Goal: Task Accomplishment & Management: Complete application form

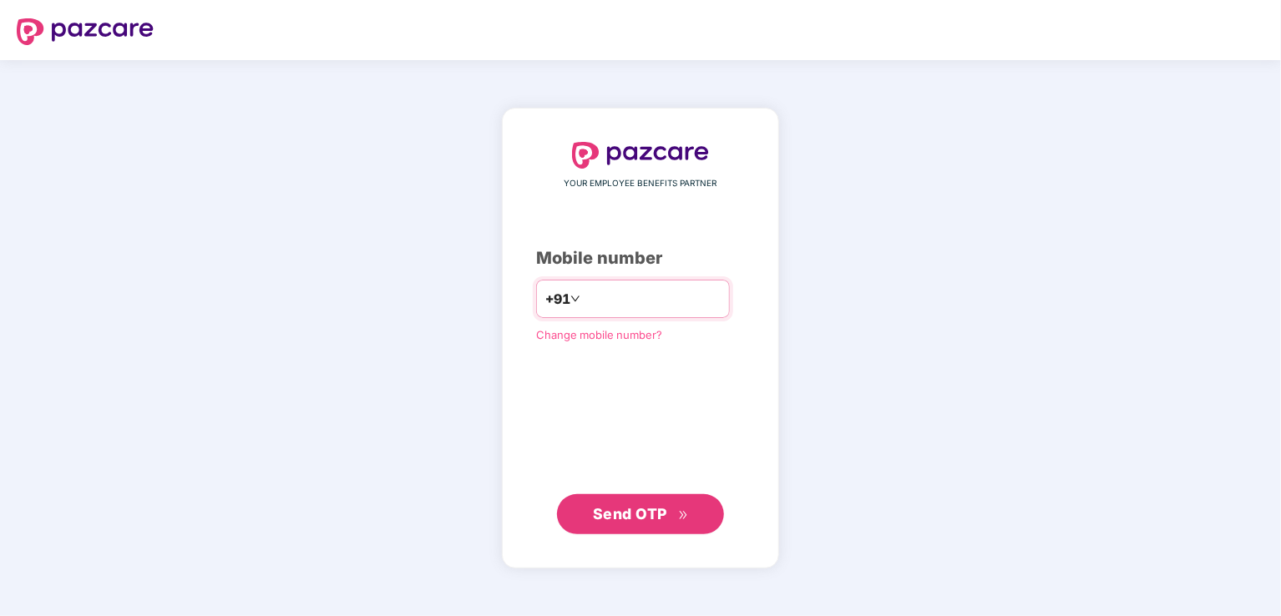
click at [637, 304] on input "***" at bounding box center [652, 299] width 137 height 27
type input "**********"
click at [585, 508] on button "Send OTP" at bounding box center [640, 514] width 167 height 40
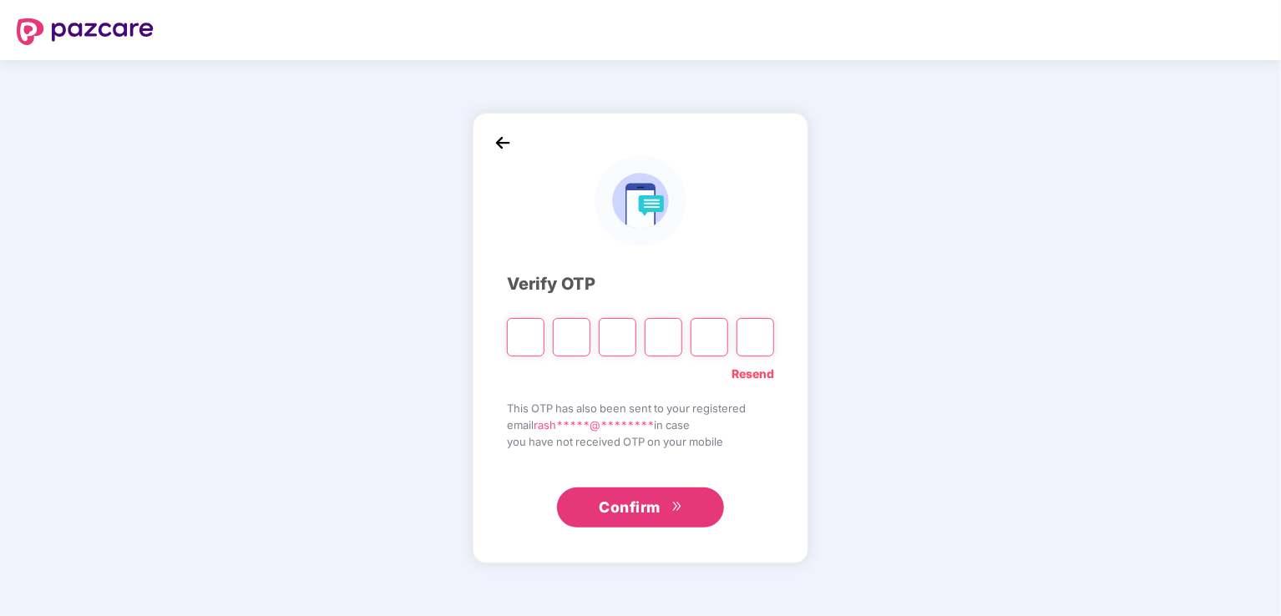
type input "*"
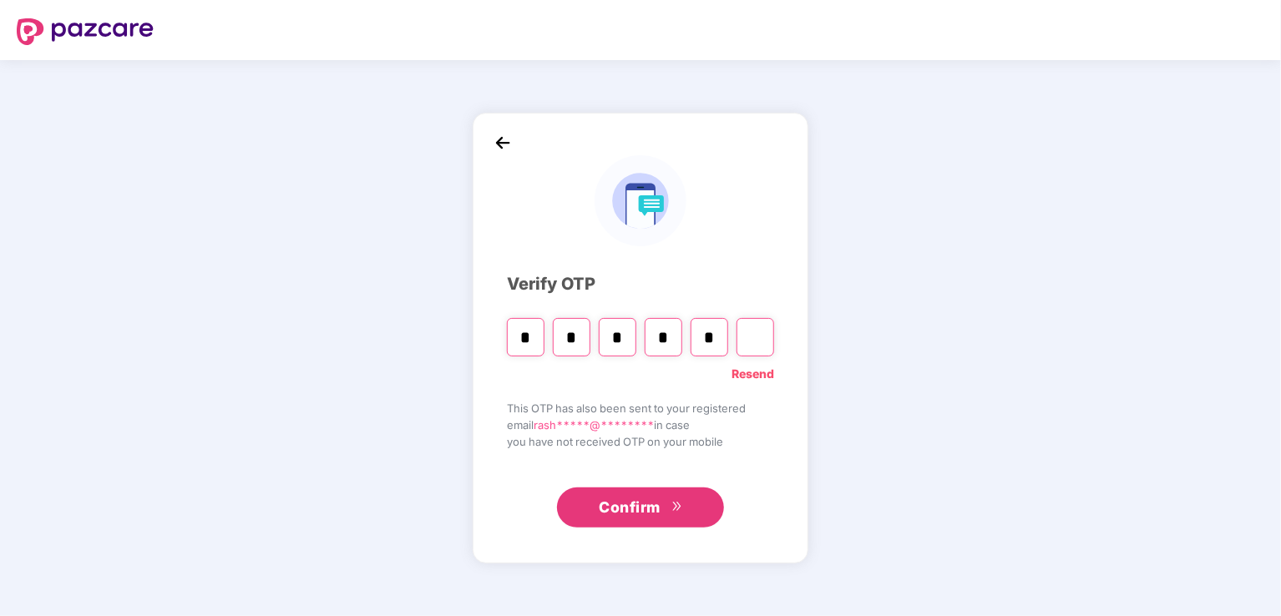
type input "*"
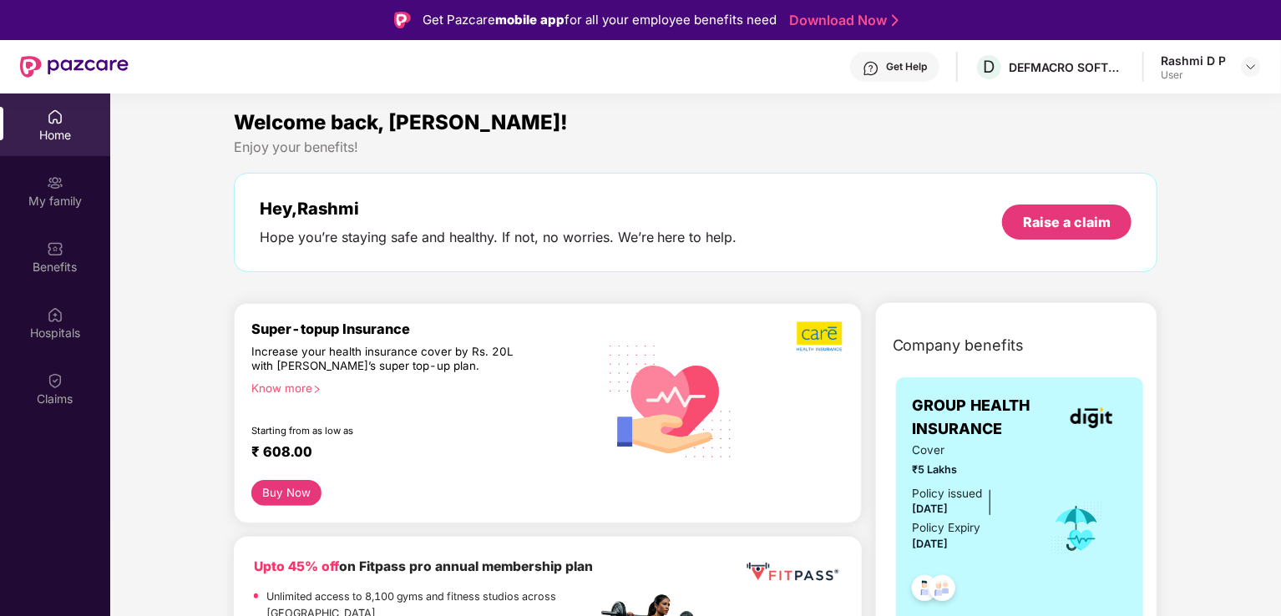
click at [1218, 60] on div "Rashmi D P" at bounding box center [1192, 61] width 65 height 16
drag, startPoint x: 1207, startPoint y: 69, endPoint x: 1252, endPoint y: 61, distance: 45.8
click at [1248, 61] on div "Rashmi D P User" at bounding box center [1210, 67] width 100 height 29
click at [1256, 66] on img at bounding box center [1250, 66] width 13 height 13
click at [655, 107] on div "Welcome back, [PERSON_NAME]!" at bounding box center [696, 123] width 924 height 32
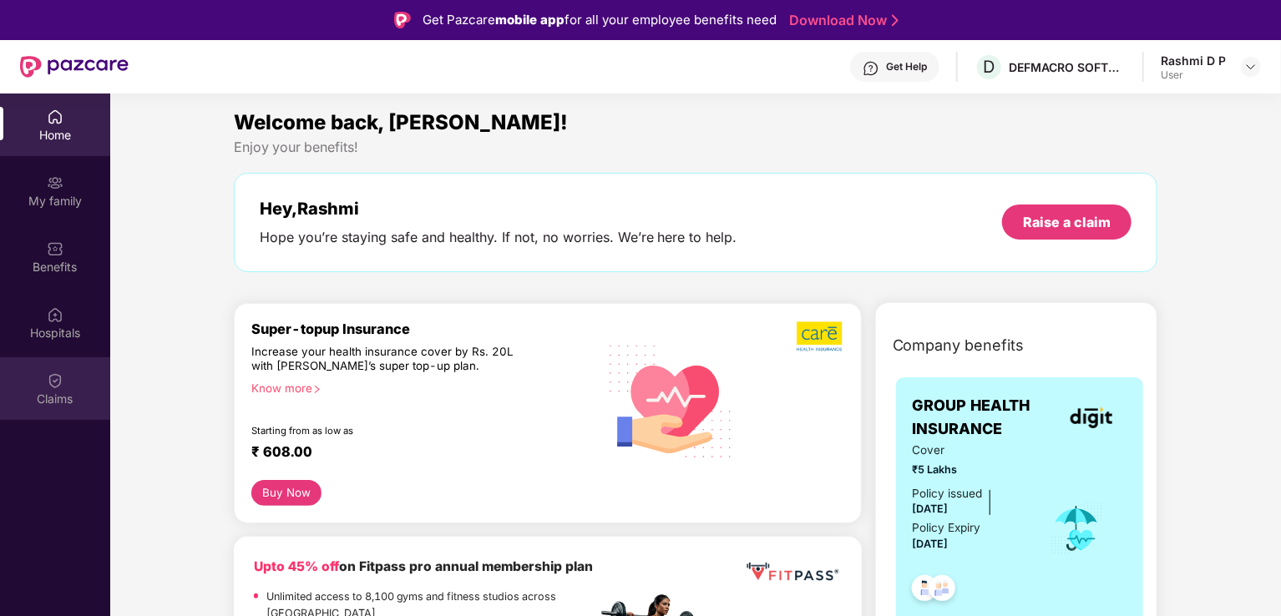
click at [64, 398] on div "Claims" at bounding box center [55, 399] width 110 height 17
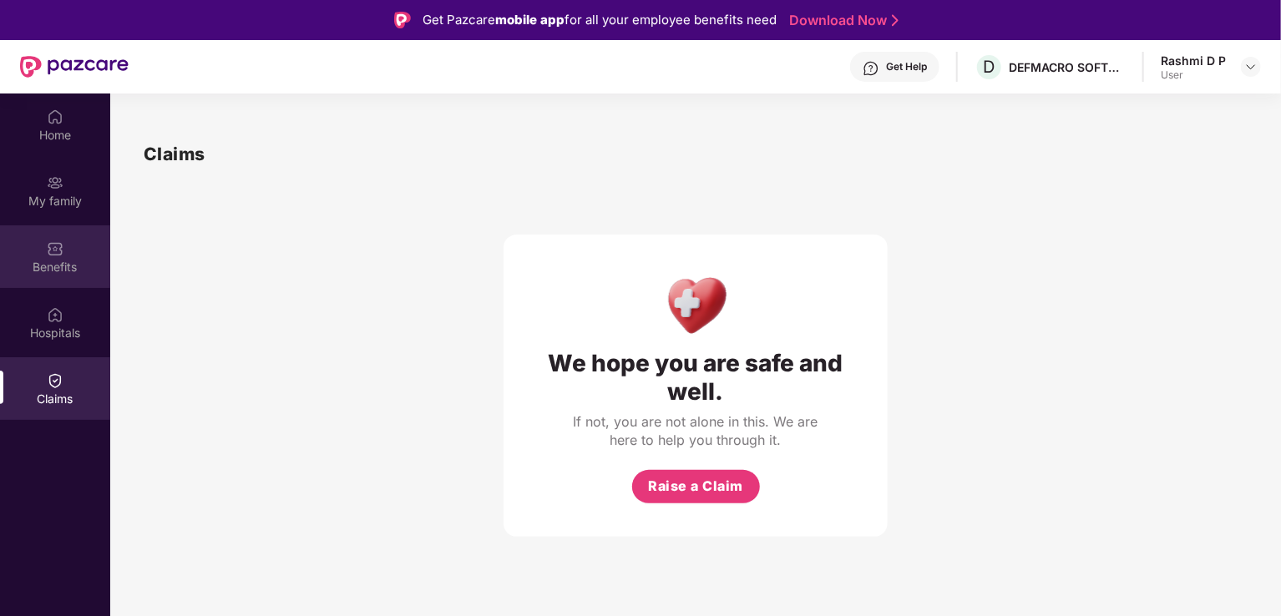
click at [48, 281] on div "Benefits" at bounding box center [55, 256] width 110 height 63
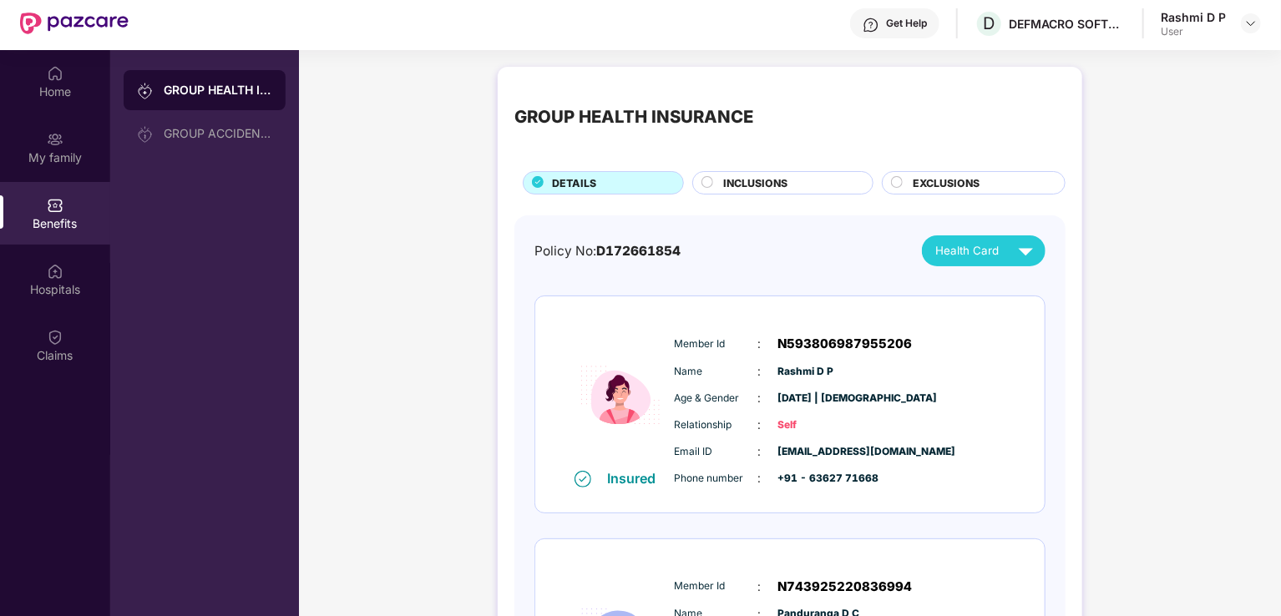
scroll to position [27, 0]
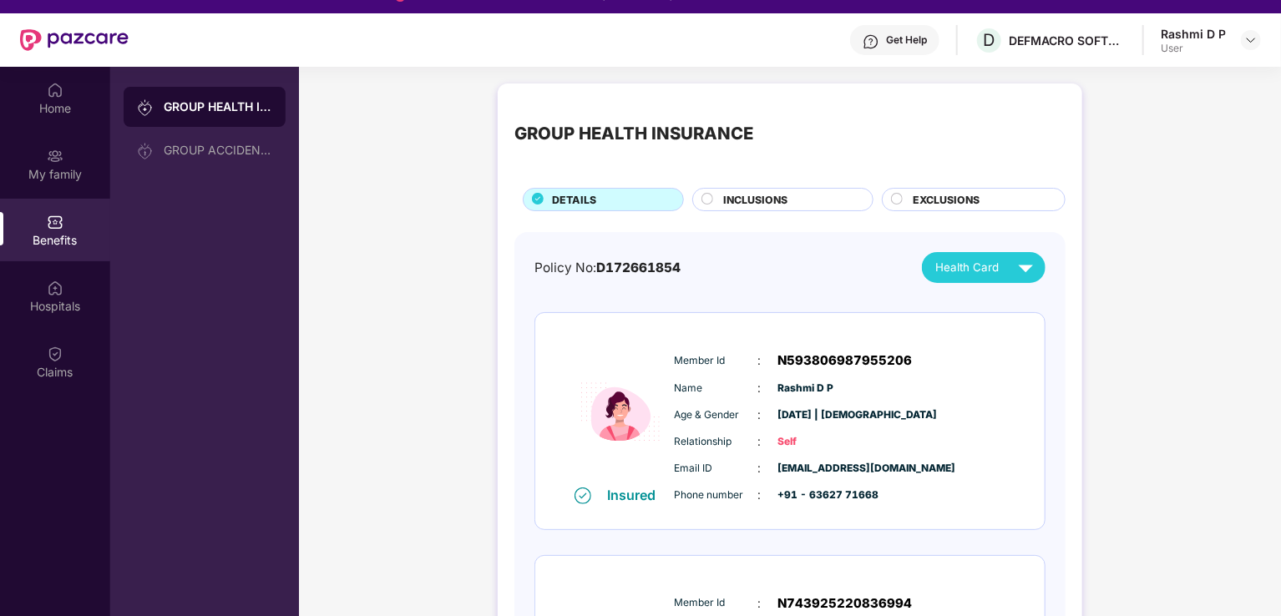
click at [991, 275] on div "Health Card" at bounding box center [987, 267] width 105 height 29
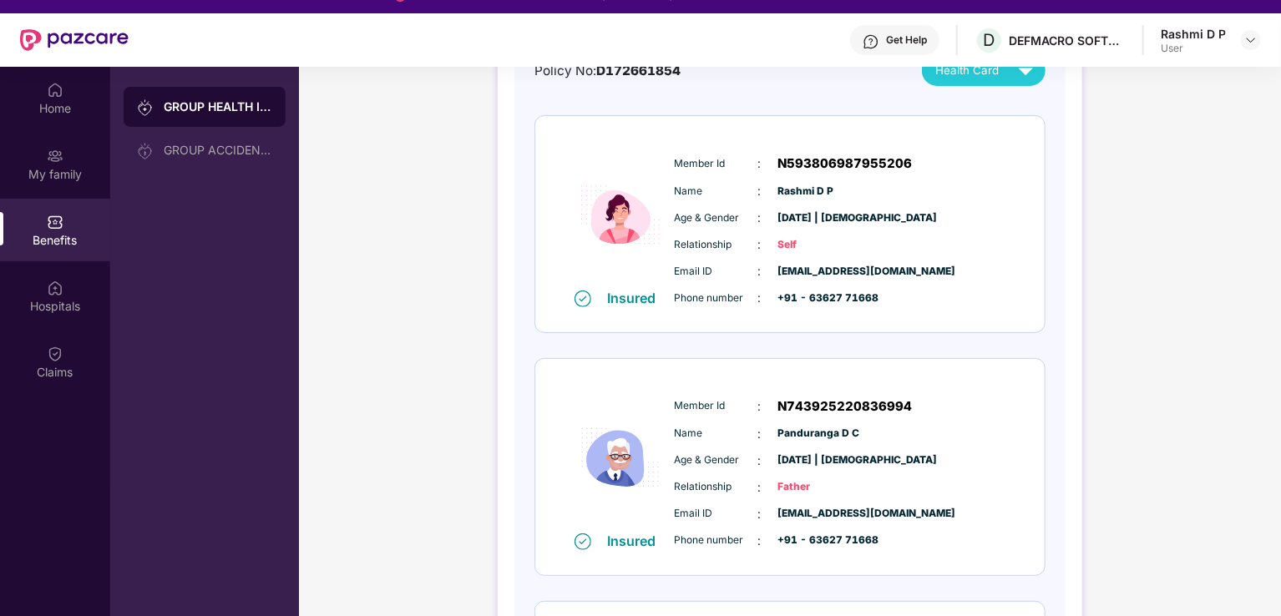
scroll to position [0, 0]
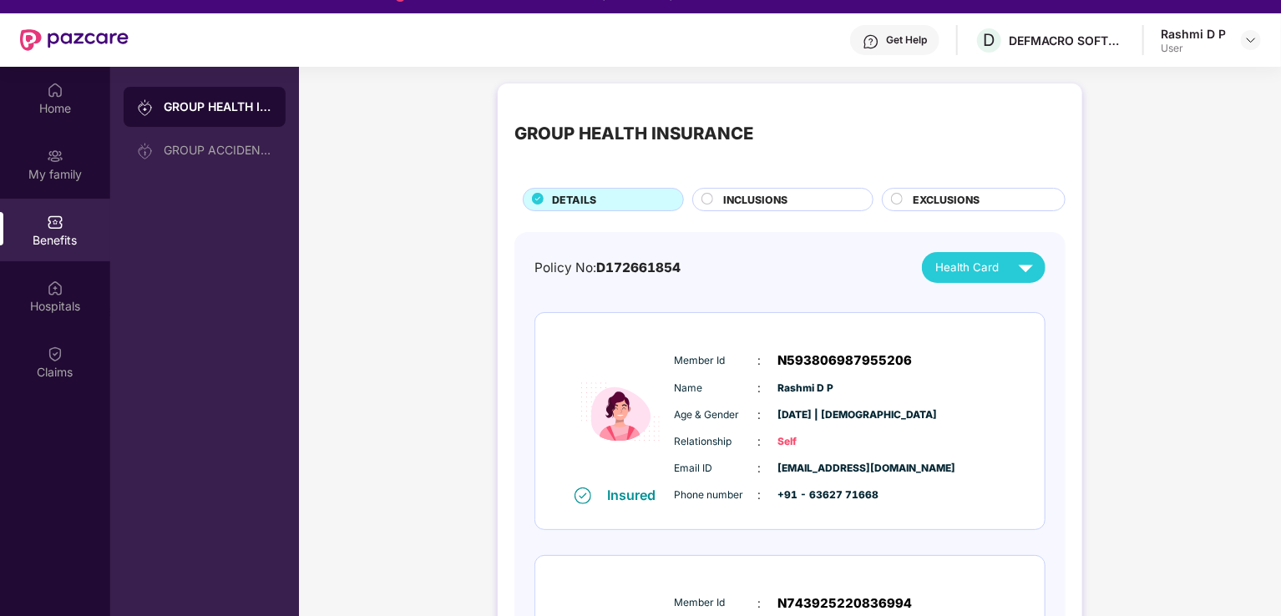
click at [746, 200] on span "INCLUSIONS" at bounding box center [755, 200] width 64 height 16
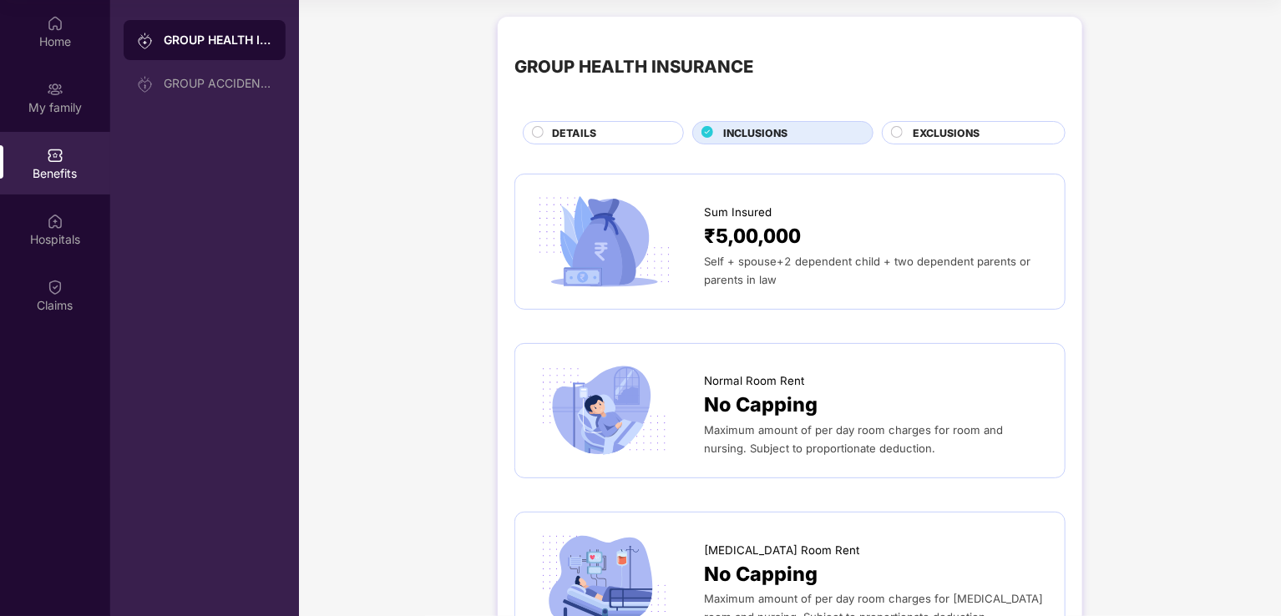
scroll to position [80, 0]
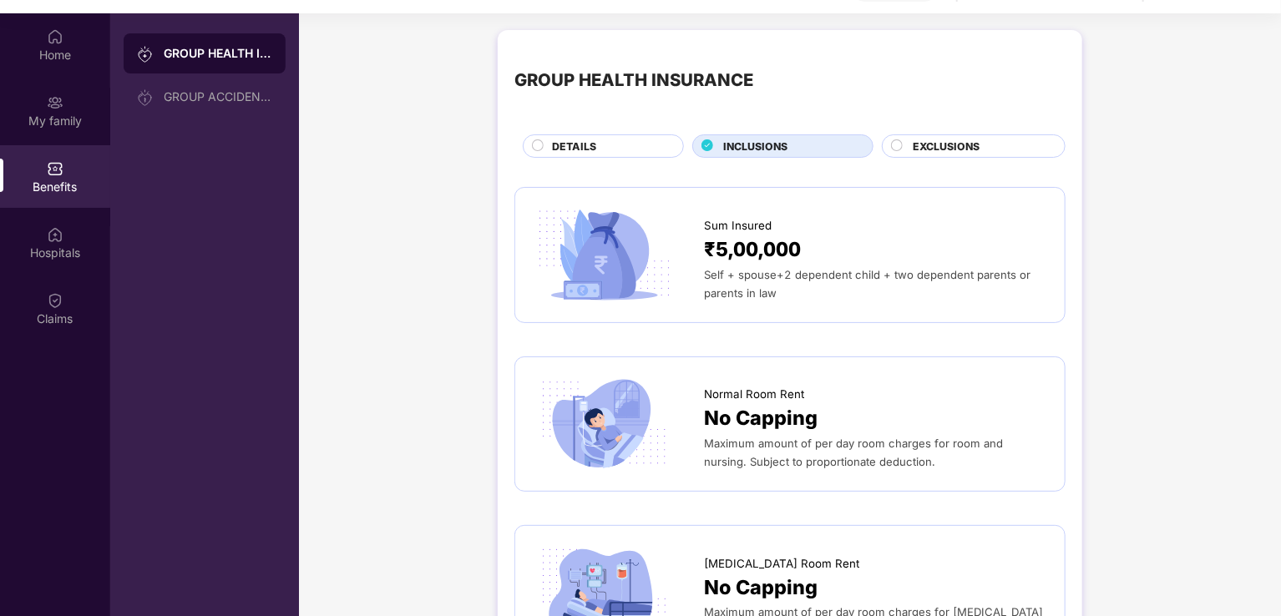
click at [965, 151] on span "EXCLUSIONS" at bounding box center [945, 147] width 67 height 16
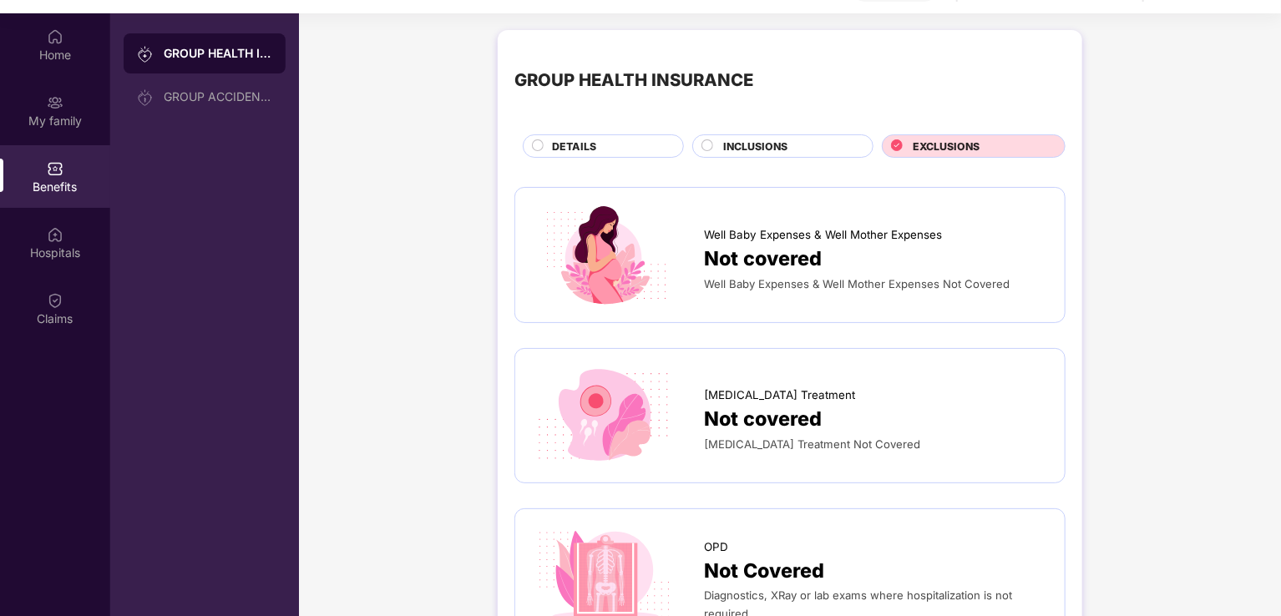
scroll to position [0, 0]
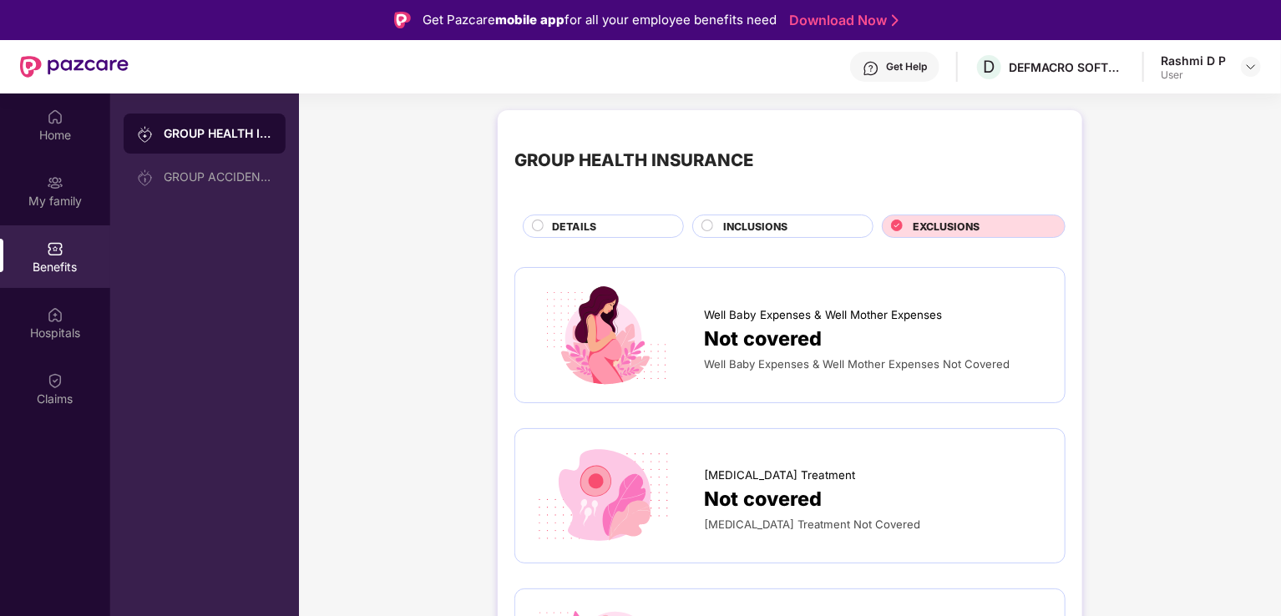
click at [738, 221] on span "INCLUSIONS" at bounding box center [755, 227] width 64 height 16
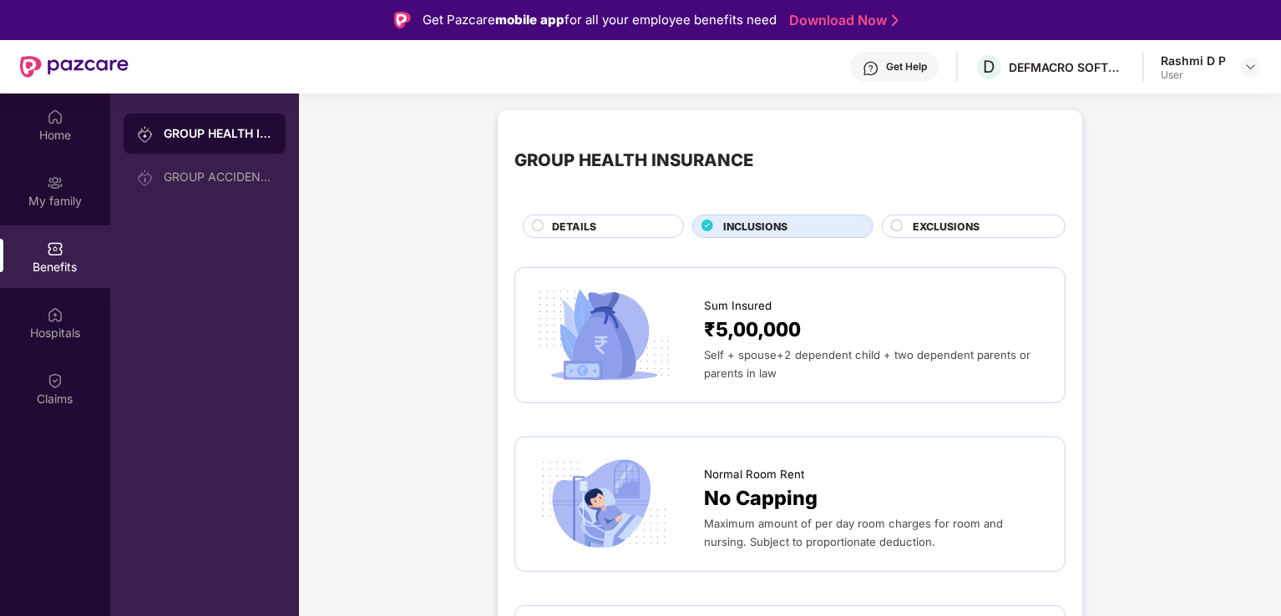
click at [620, 228] on div "DETAILS" at bounding box center [608, 228] width 131 height 18
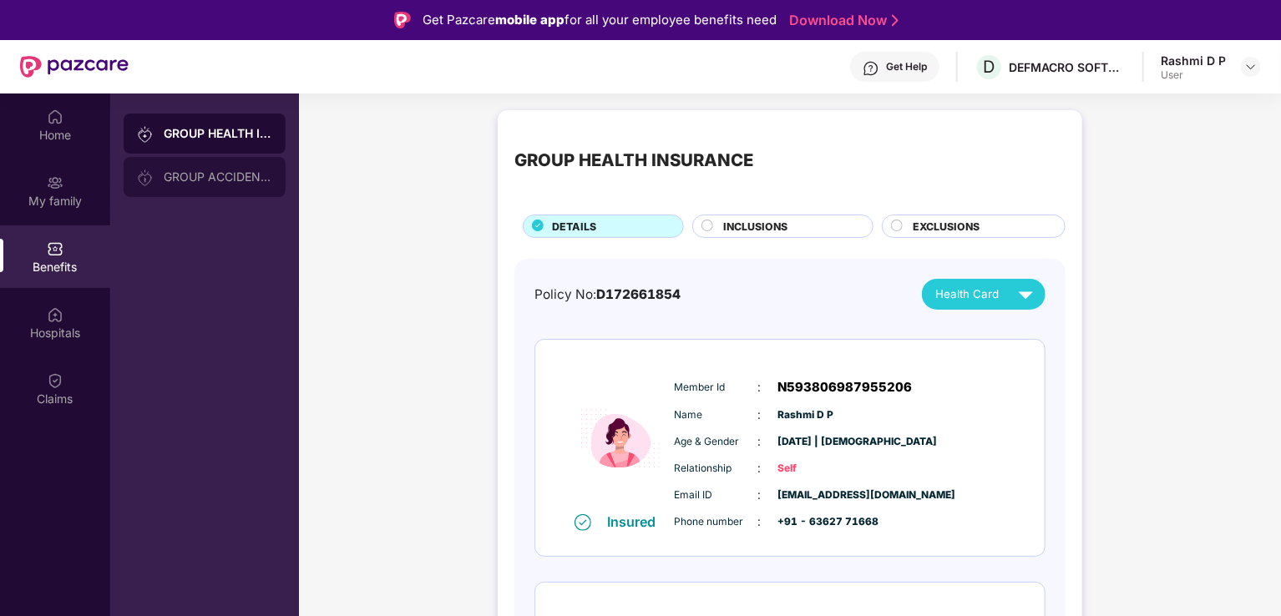
click at [218, 195] on div "GROUP ACCIDENTAL INSURANCE" at bounding box center [205, 177] width 162 height 40
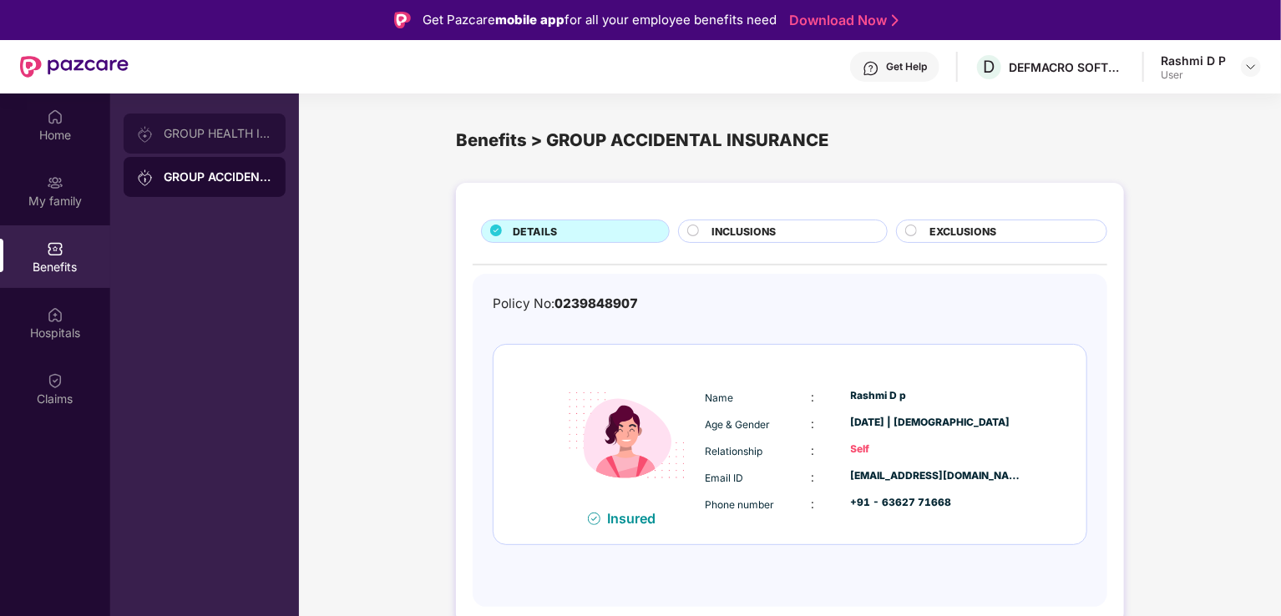
click at [248, 140] on div "GROUP HEALTH INSURANCE" at bounding box center [205, 134] width 162 height 40
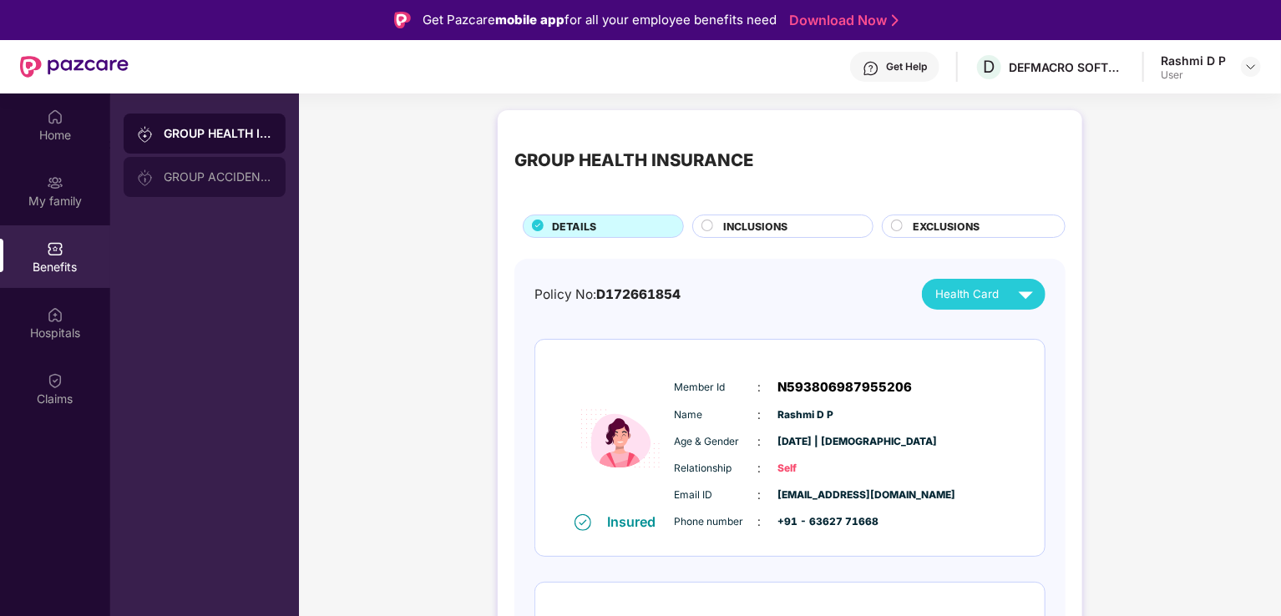
click at [240, 179] on div "GROUP ACCIDENTAL INSURANCE" at bounding box center [218, 176] width 109 height 13
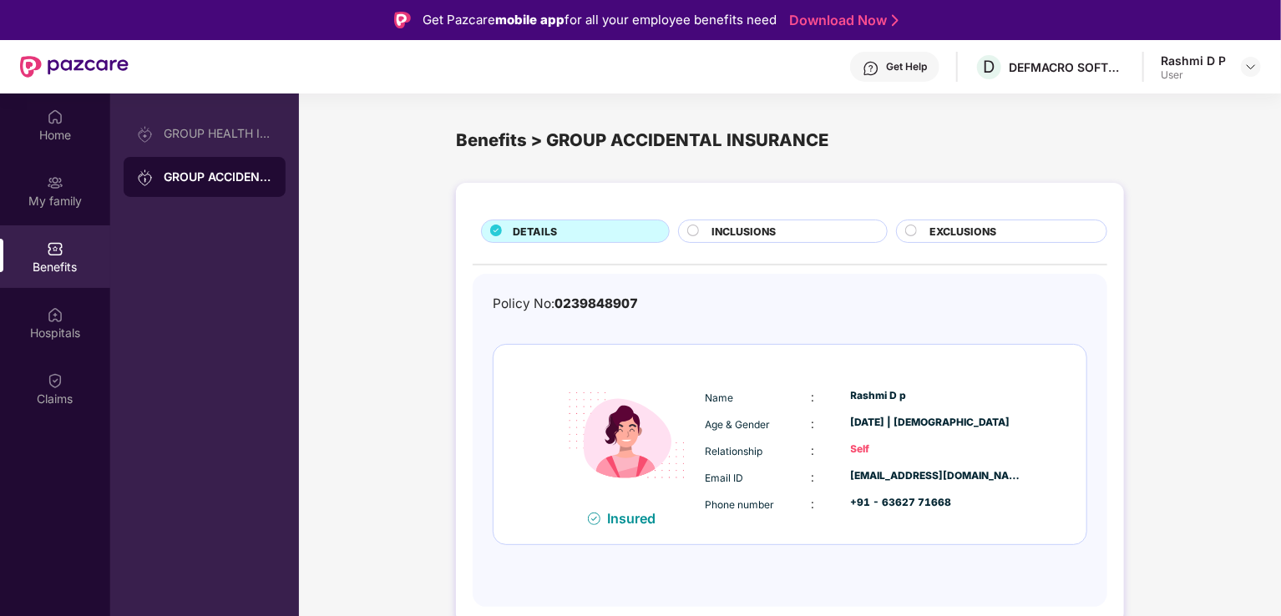
click at [781, 230] on div "INCLUSIONS" at bounding box center [790, 233] width 174 height 18
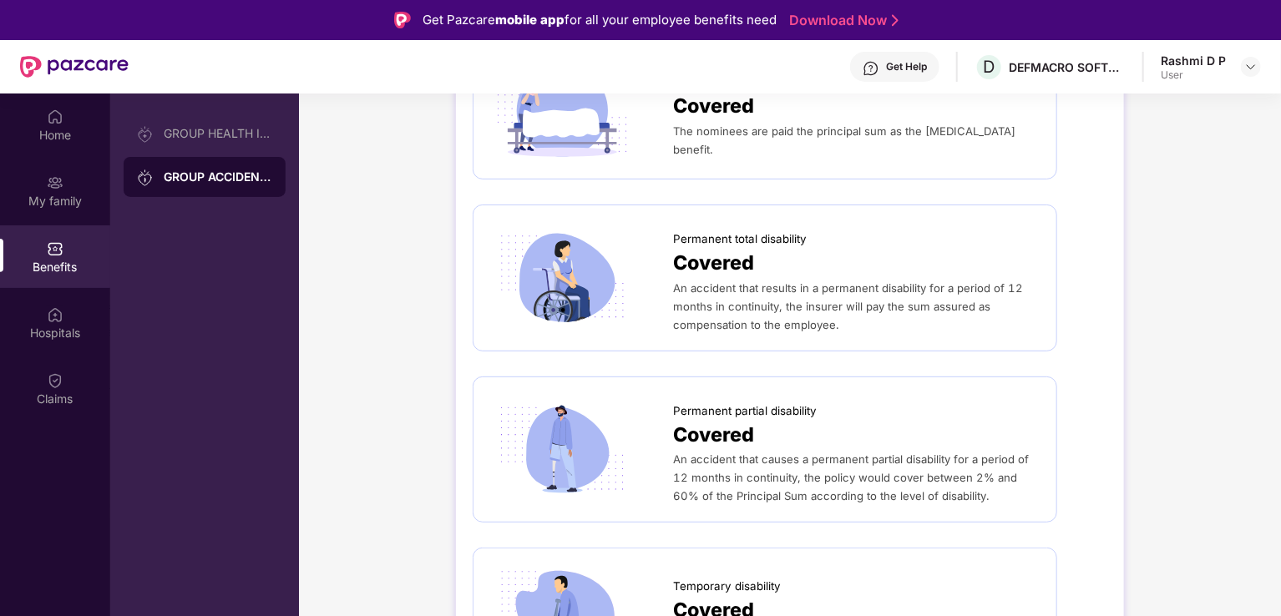
scroll to position [235, 0]
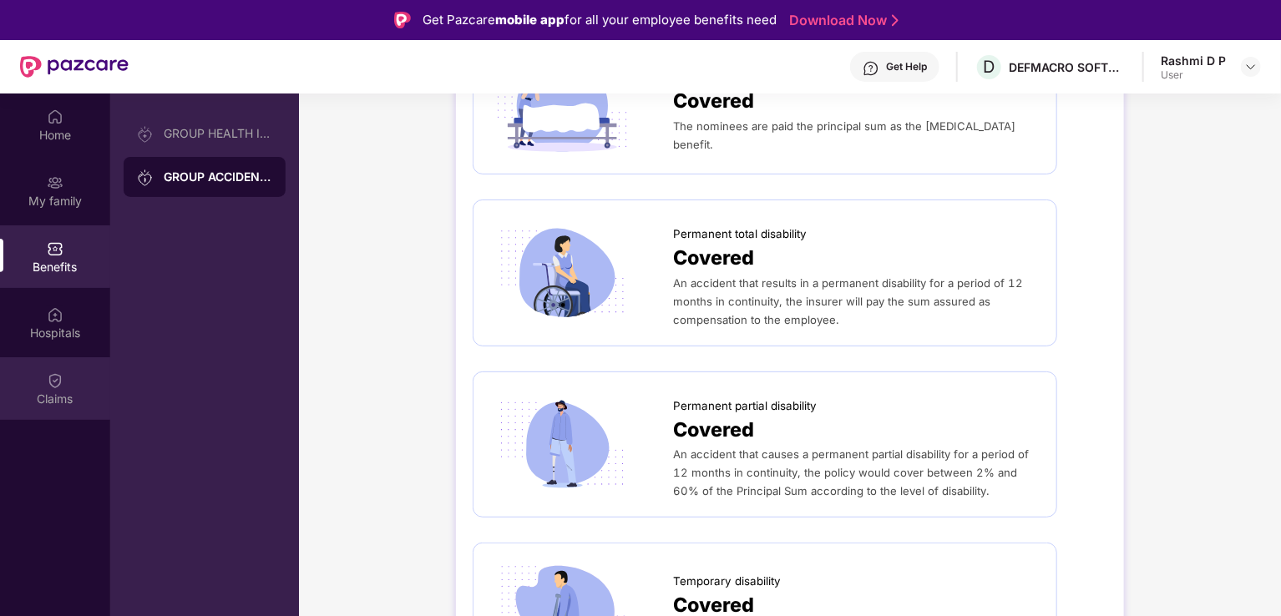
click at [64, 388] on div "Claims" at bounding box center [55, 388] width 110 height 63
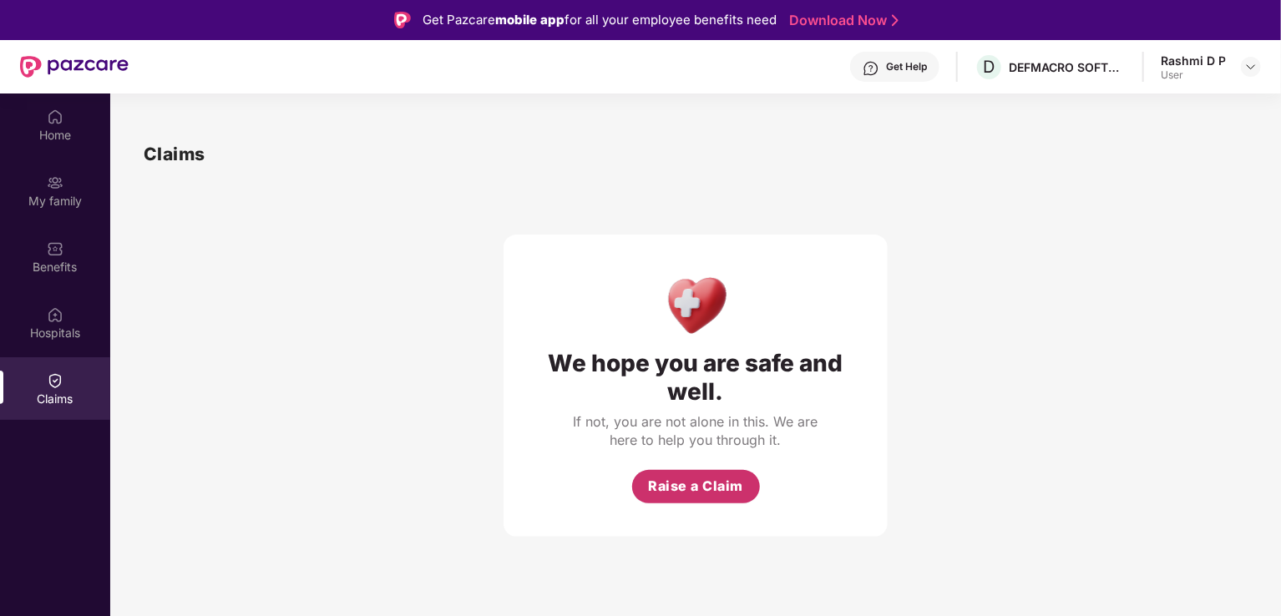
click at [680, 488] on span "Raise a Claim" at bounding box center [695, 486] width 95 height 21
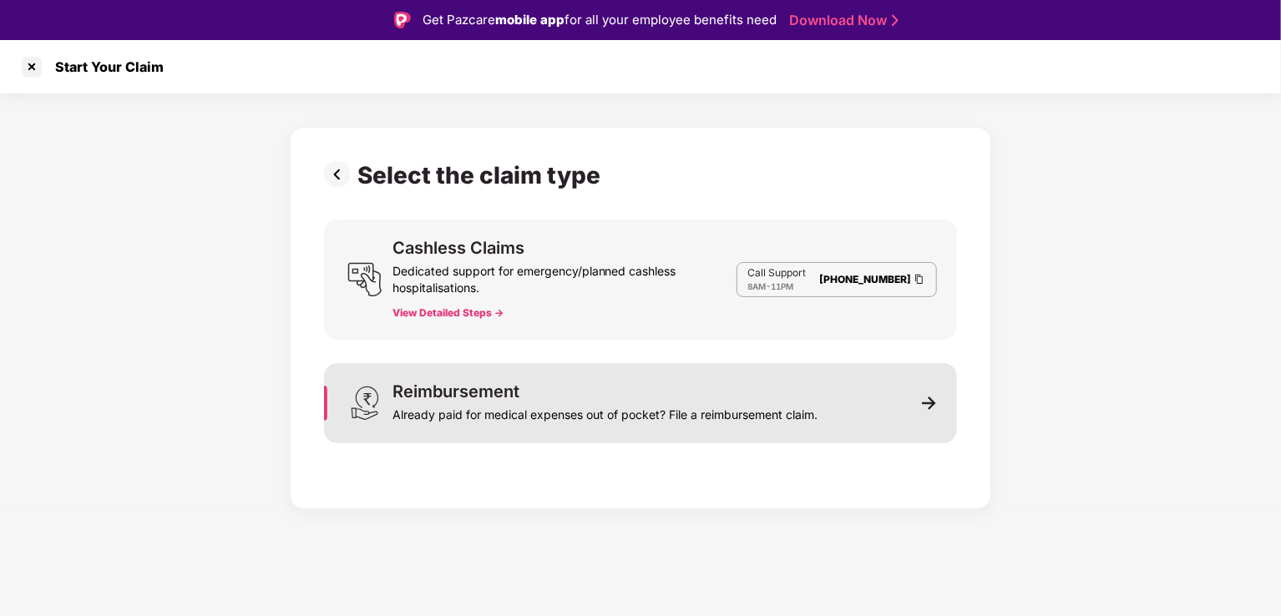
click at [912, 402] on div "Reimbursement Already paid for medical expenses out of pocket? File a reimburse…" at bounding box center [640, 403] width 633 height 80
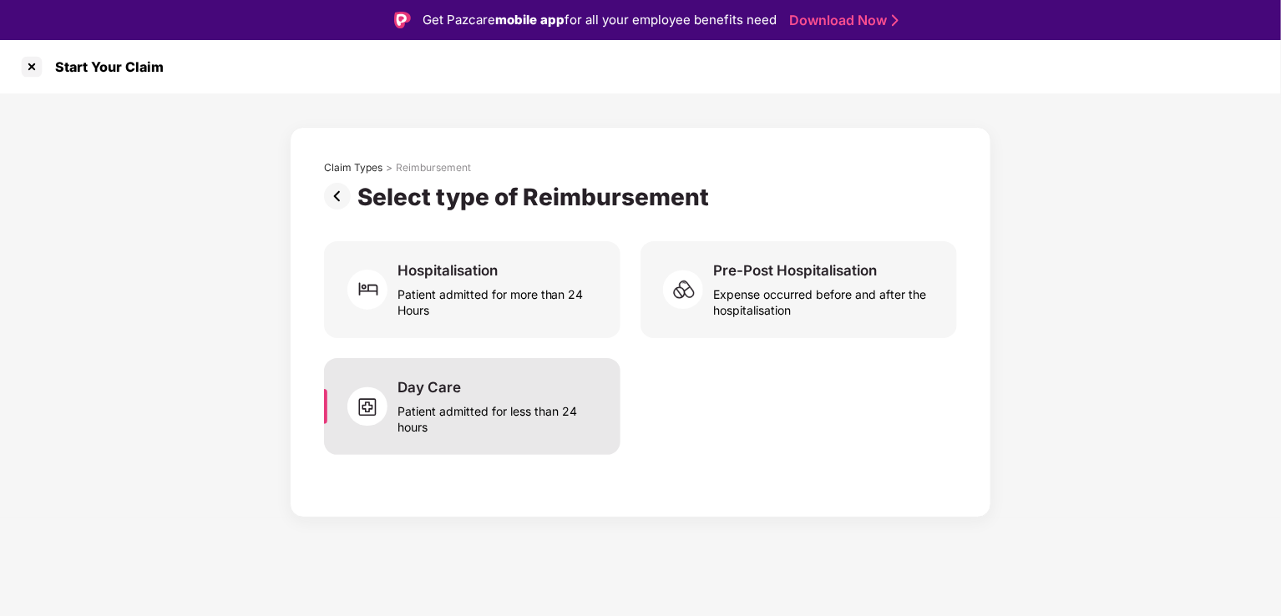
click at [590, 380] on div "Day Care Patient admitted for less than 24 hours" at bounding box center [498, 406] width 203 height 57
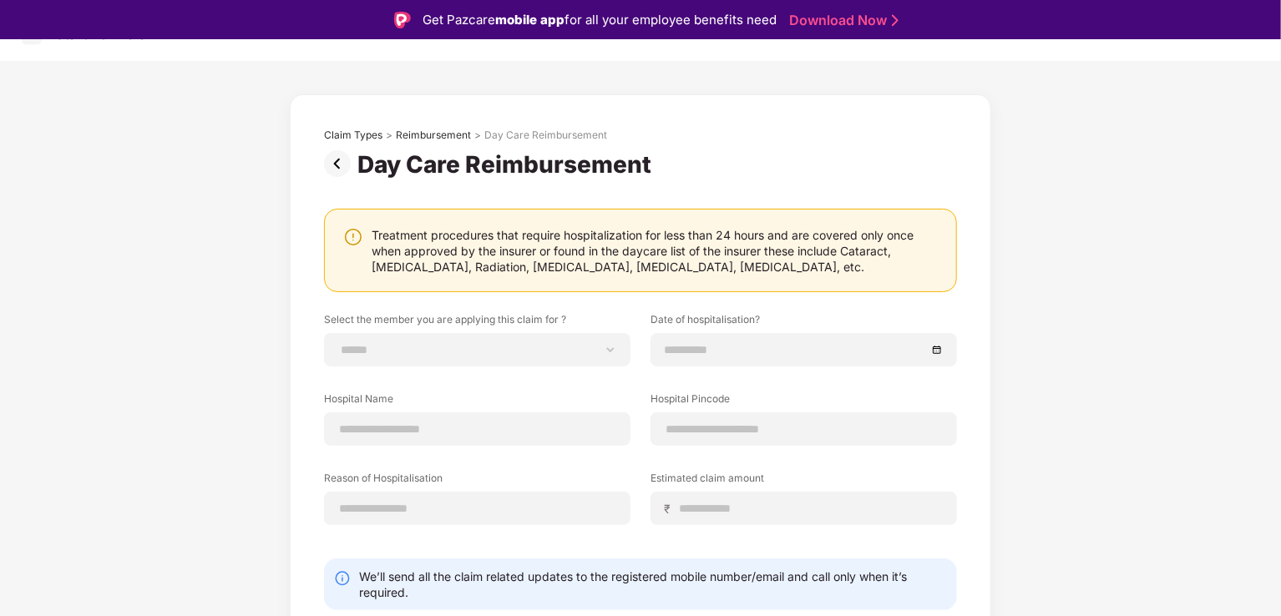
scroll to position [33, 0]
click at [593, 346] on select "**********" at bounding box center [477, 348] width 278 height 13
select select "**********"
click at [338, 342] on select "**********" at bounding box center [477, 348] width 278 height 13
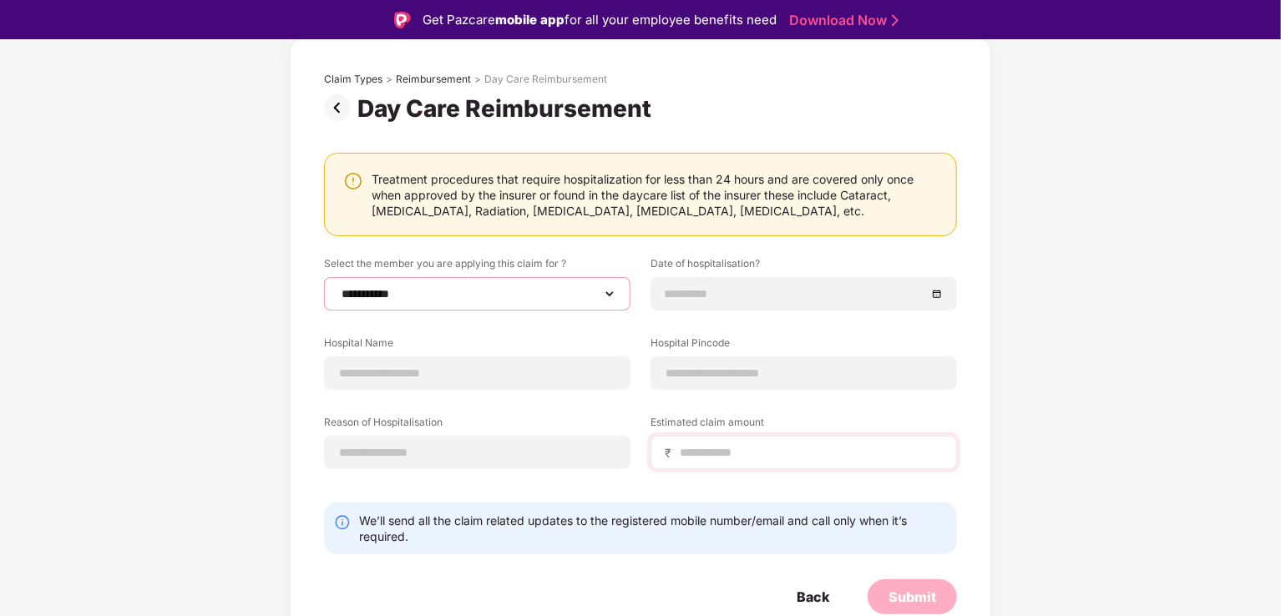
scroll to position [40, 0]
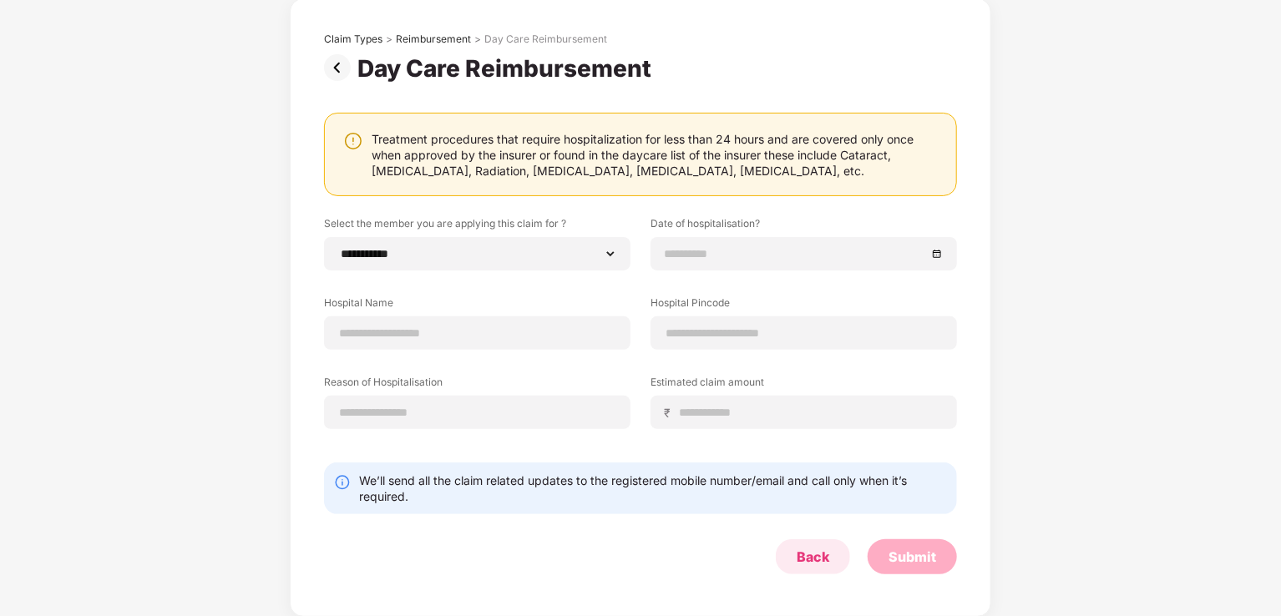
click at [811, 554] on div "Back" at bounding box center [812, 557] width 33 height 18
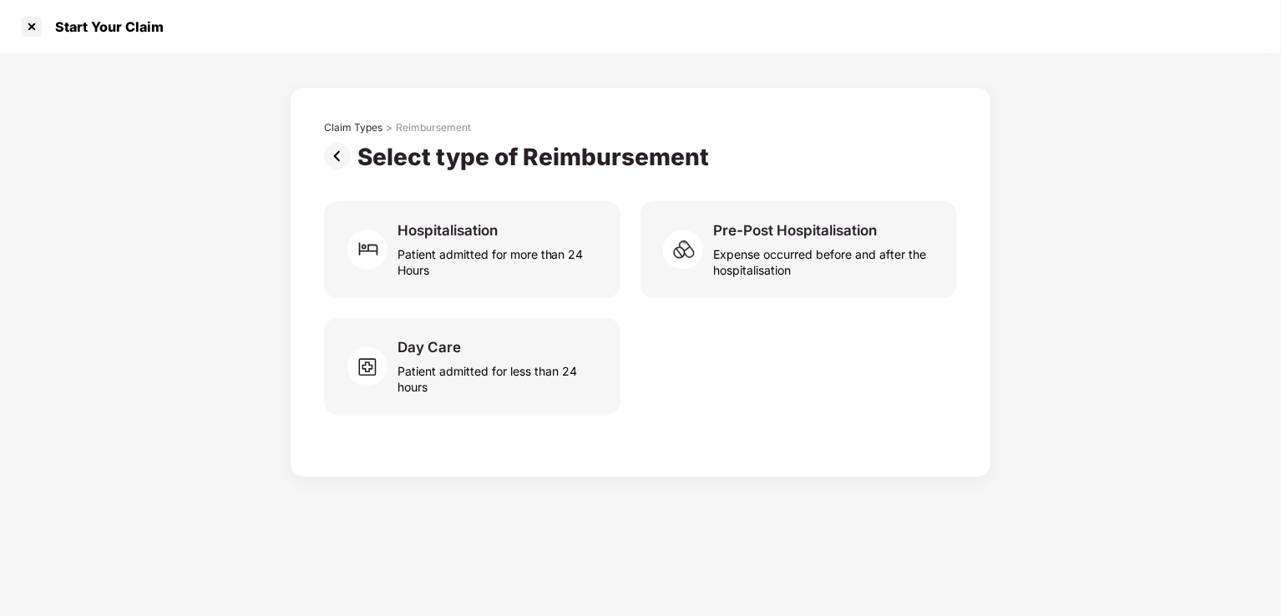
click at [343, 161] on img at bounding box center [340, 156] width 33 height 27
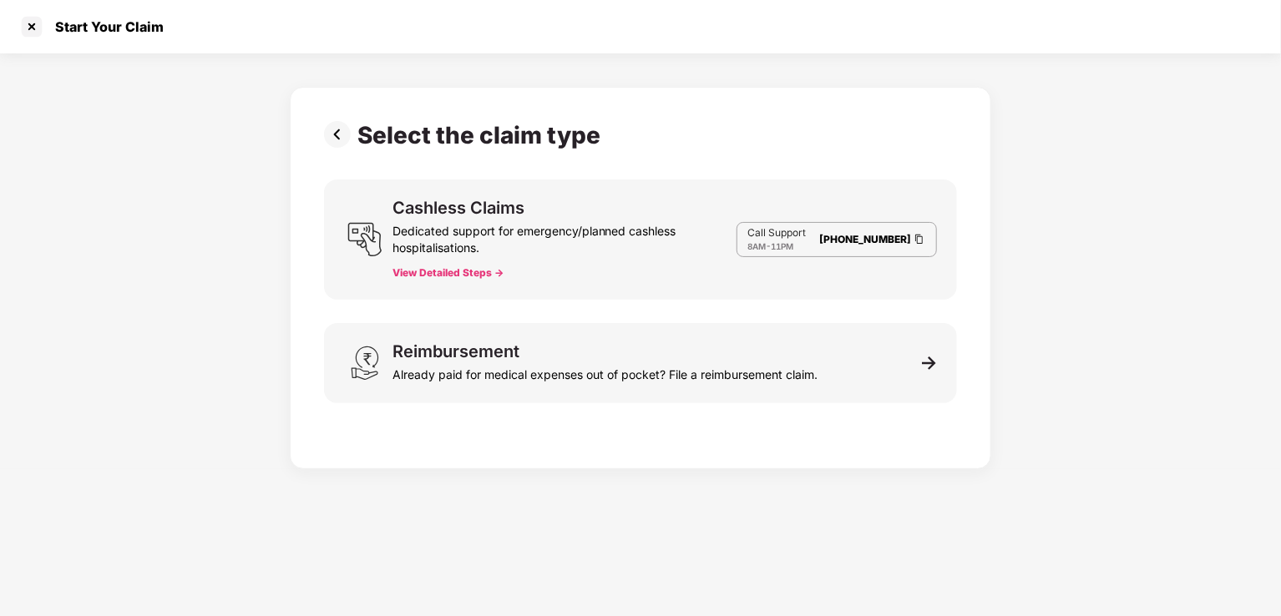
click at [336, 141] on img at bounding box center [340, 134] width 33 height 27
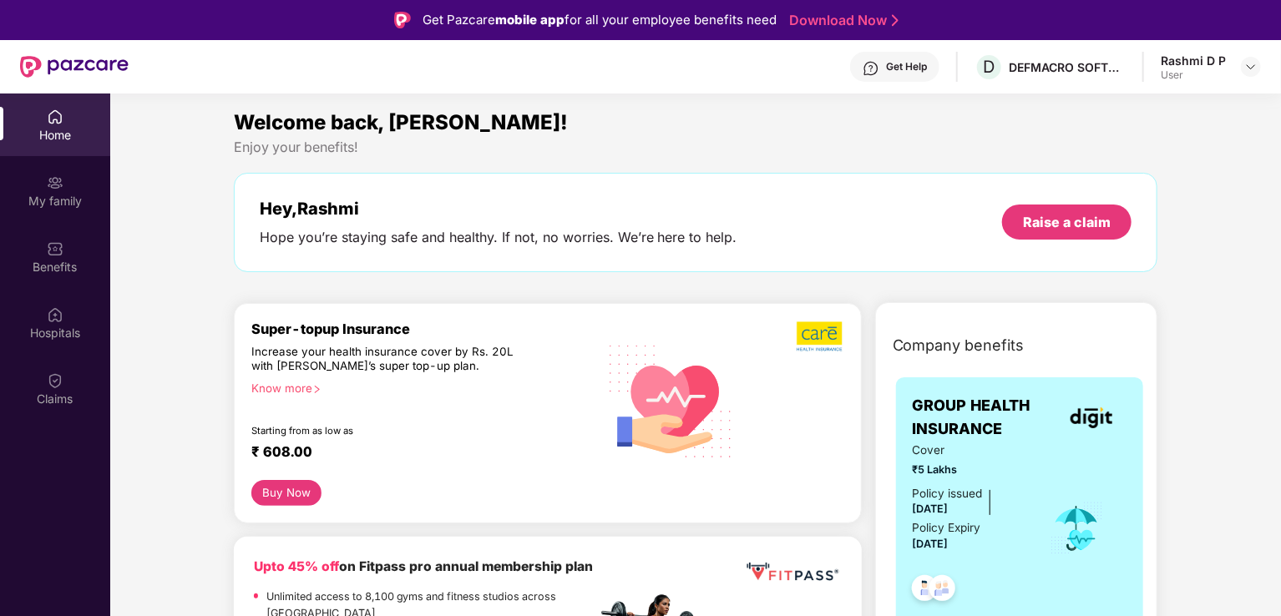
click at [58, 128] on div "Home" at bounding box center [55, 135] width 110 height 17
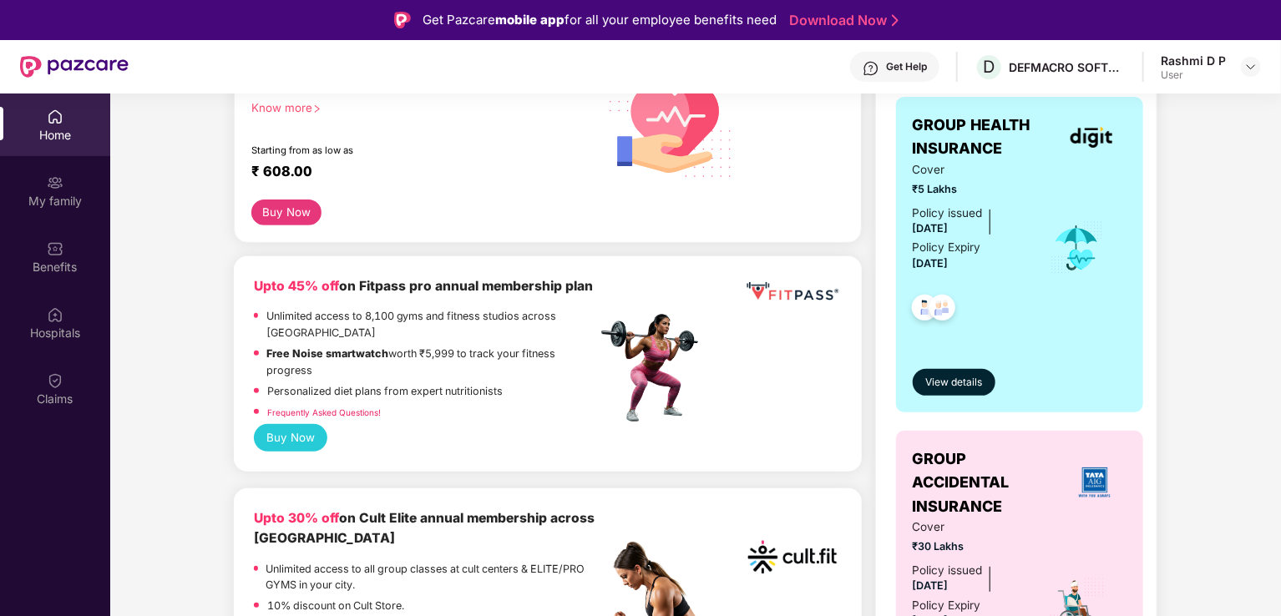
scroll to position [281, 0]
click at [958, 389] on span "View details" at bounding box center [953, 383] width 57 height 16
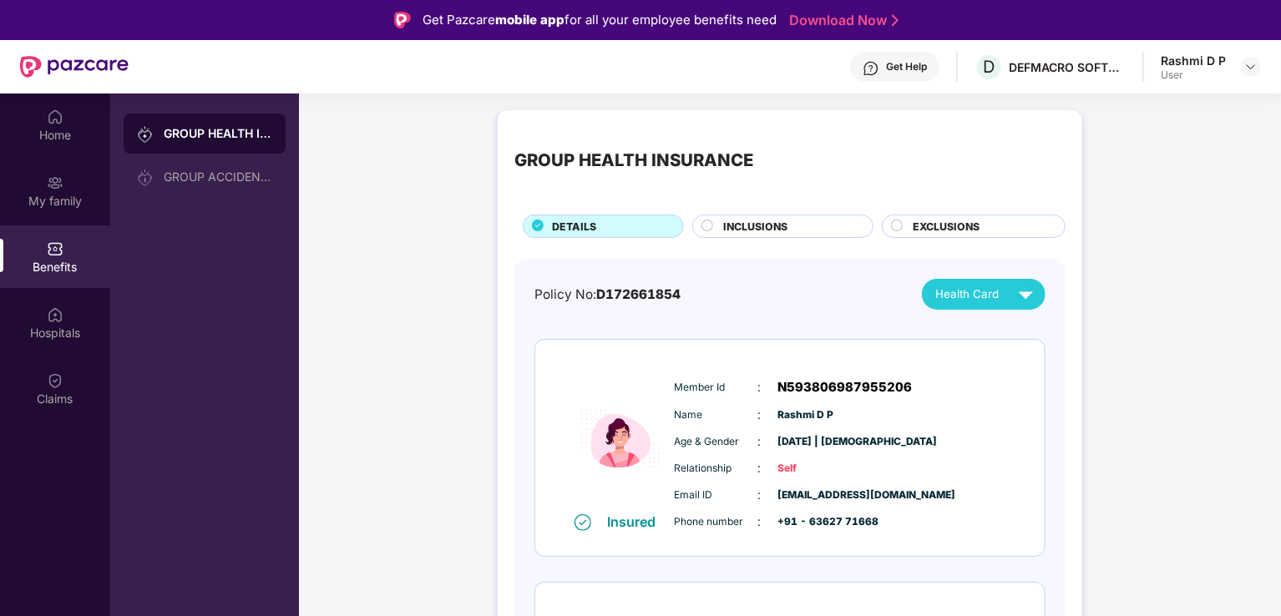
click at [797, 223] on div "INCLUSIONS" at bounding box center [789, 228] width 149 height 18
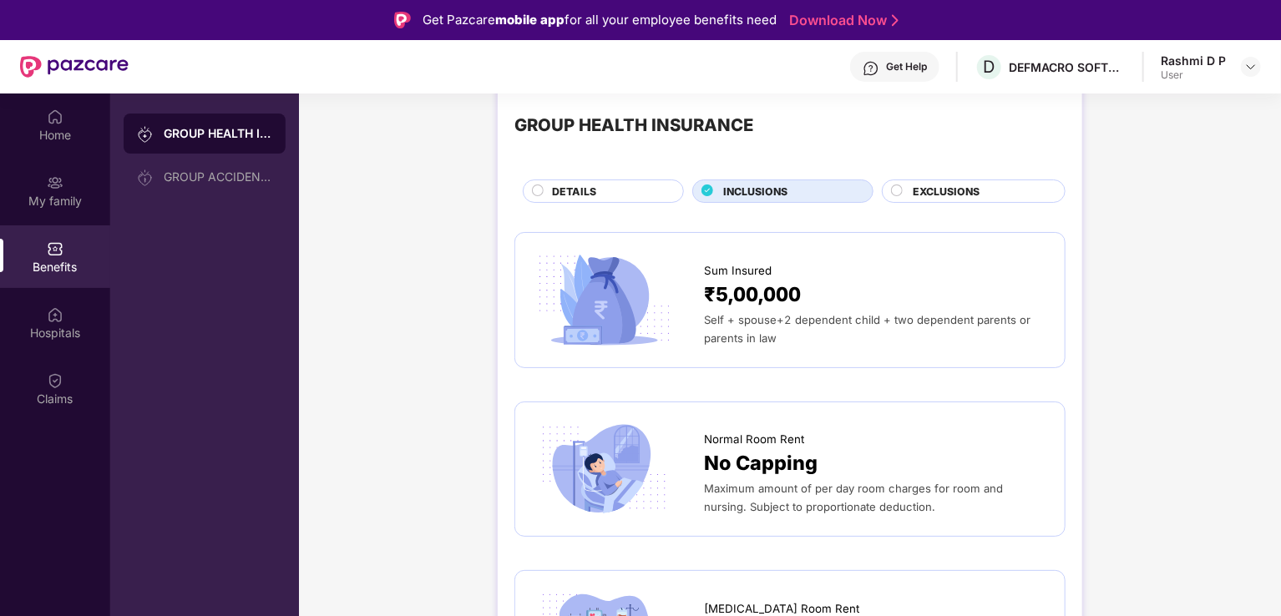
scroll to position [38, 0]
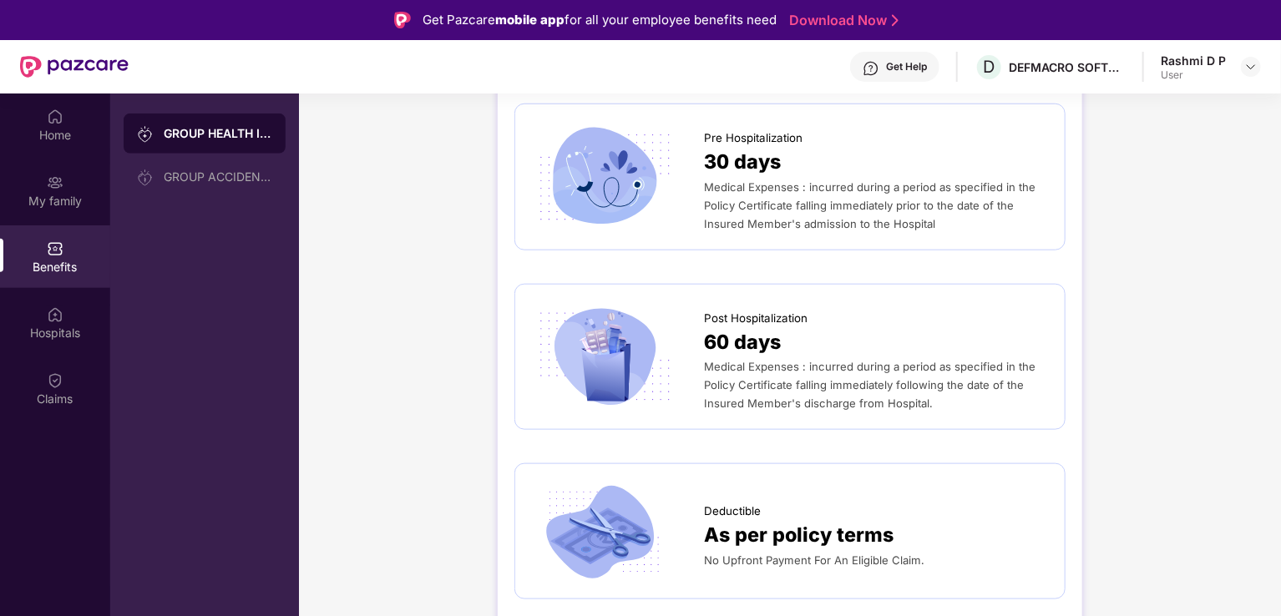
scroll to position [841, 0]
click at [927, 146] on div "30 days" at bounding box center [876, 161] width 344 height 31
click at [748, 146] on span "30 days" at bounding box center [742, 161] width 77 height 31
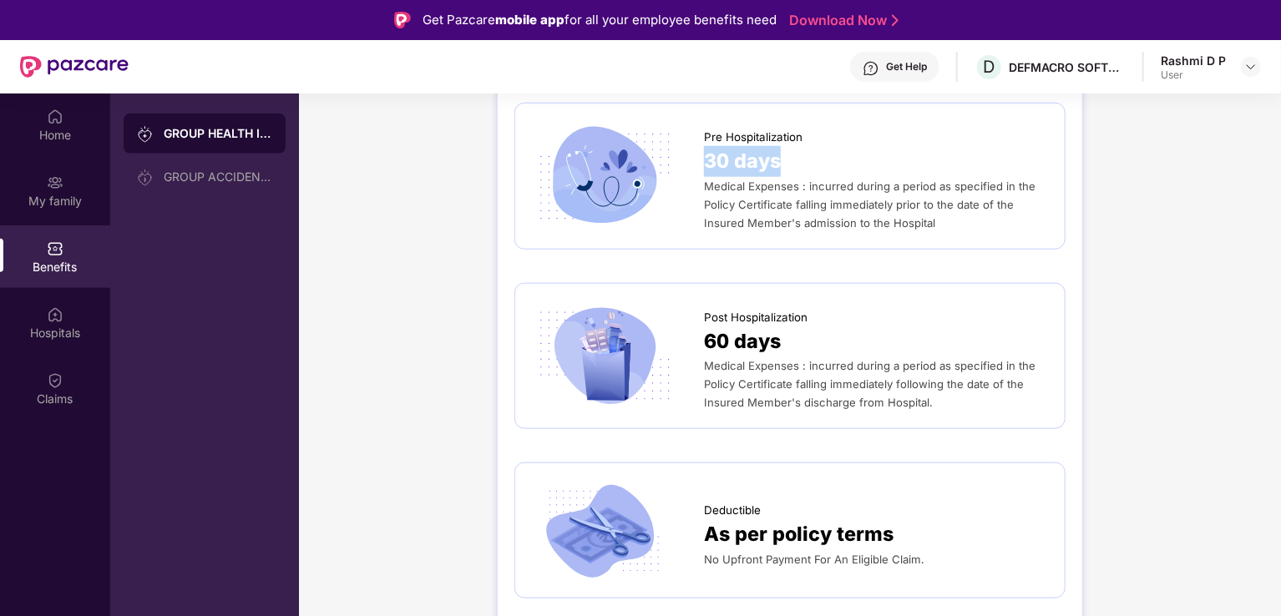
click at [748, 146] on span "30 days" at bounding box center [742, 161] width 77 height 31
click at [807, 217] on span "Medical Expenses : incurred during a period as specified in the Policy Certific…" at bounding box center [869, 204] width 331 height 50
